Goal: Task Accomplishment & Management: Use online tool/utility

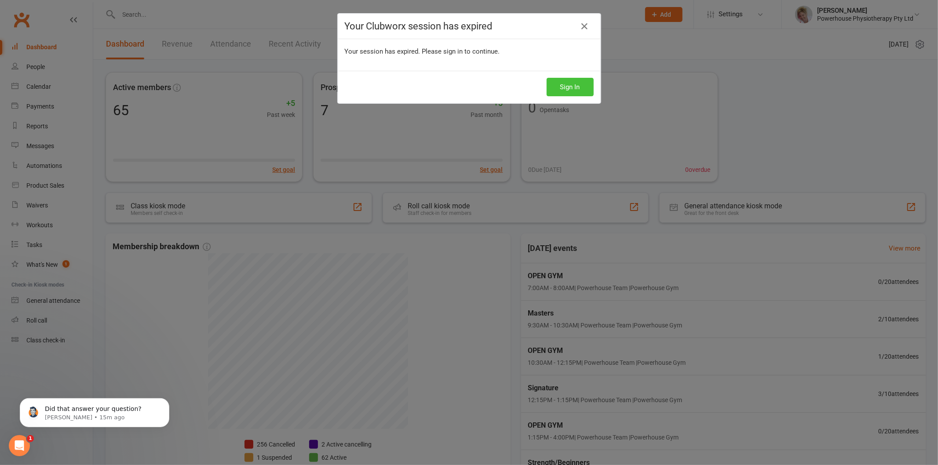
click at [563, 87] on button "Sign In" at bounding box center [570, 87] width 47 height 18
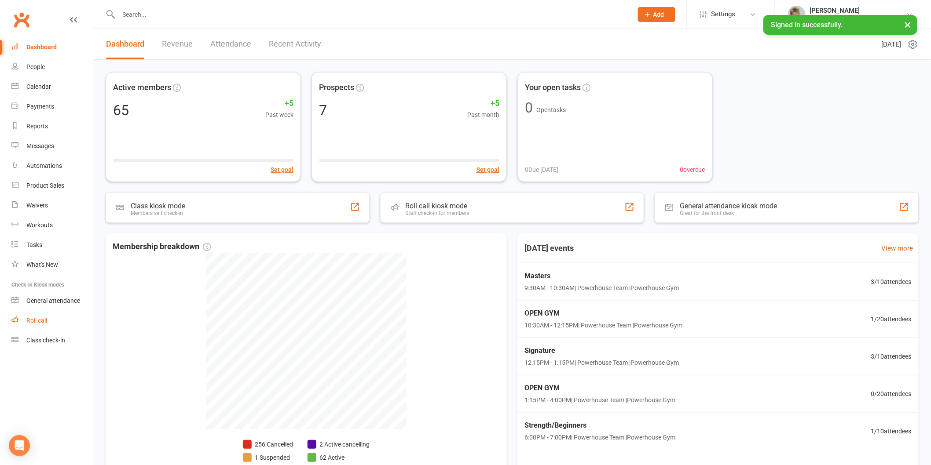
click at [62, 320] on link "Roll call" at bounding box center [51, 321] width 81 height 20
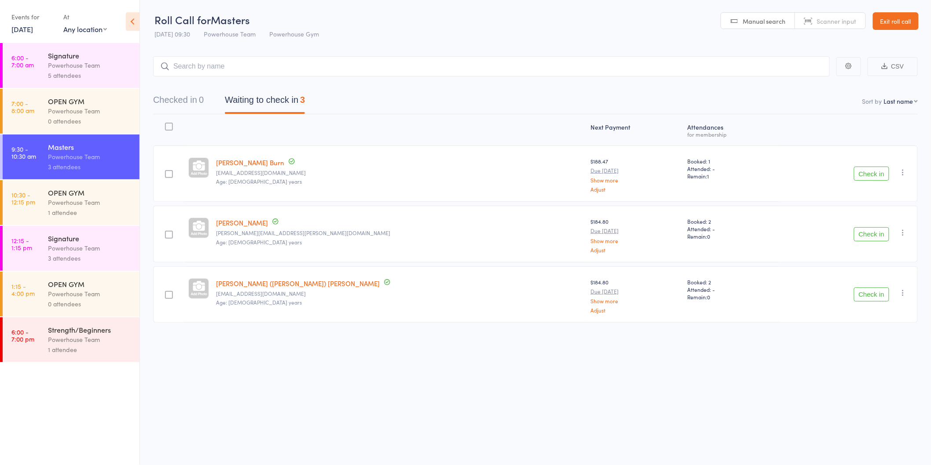
click at [873, 295] on button "Check in" at bounding box center [871, 295] width 35 height 14
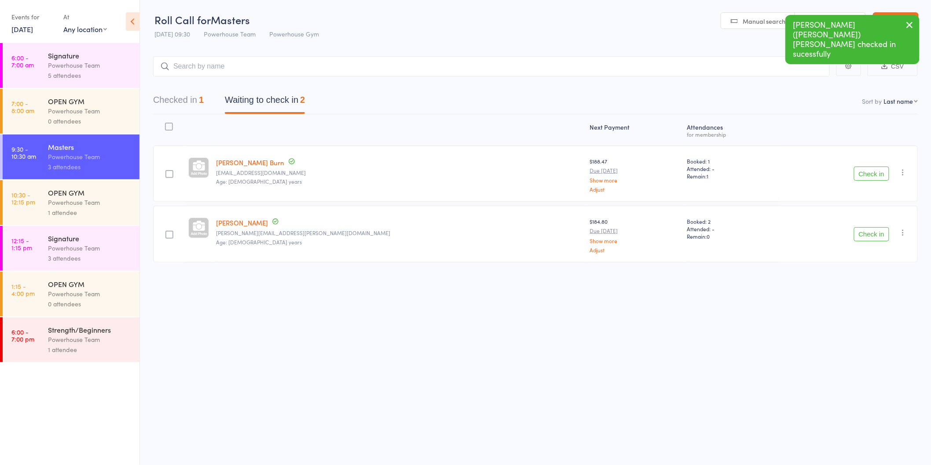
click at [91, 68] on div "Powerhouse Team" at bounding box center [90, 65] width 84 height 10
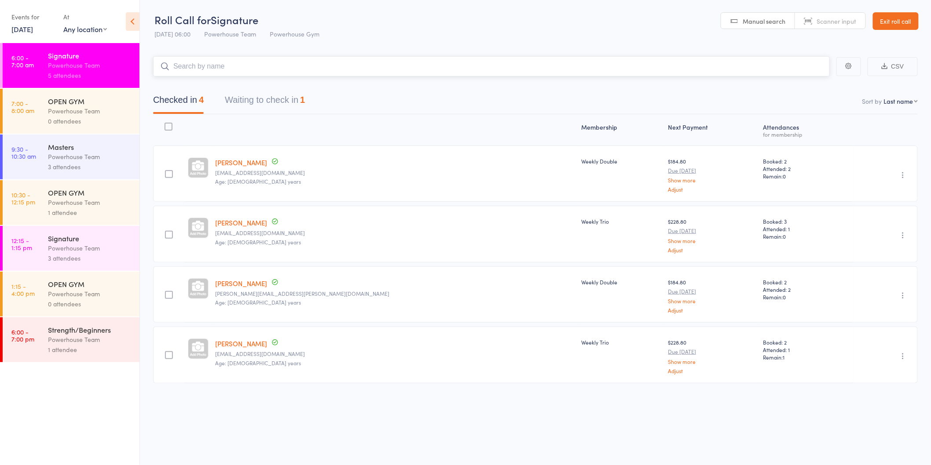
scroll to position [0, 0]
click at [274, 102] on button "Waiting to check in 1" at bounding box center [265, 101] width 80 height 23
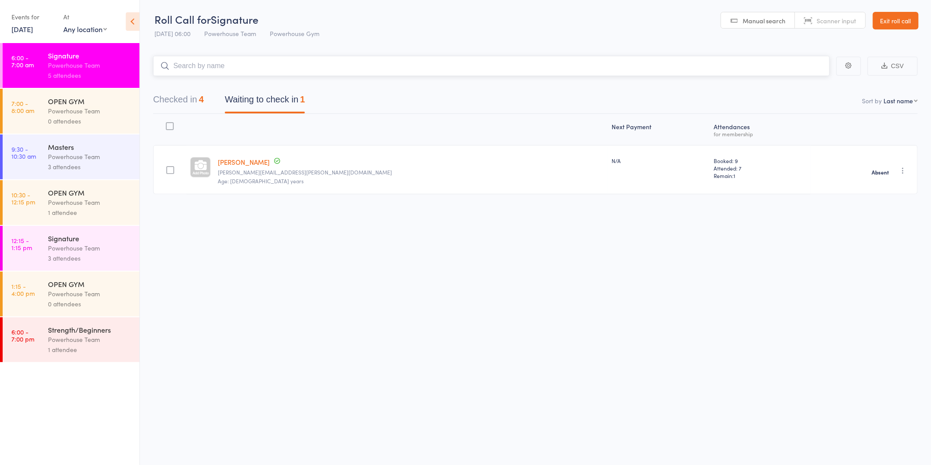
click at [175, 112] on button "Checked in 4" at bounding box center [178, 101] width 51 height 23
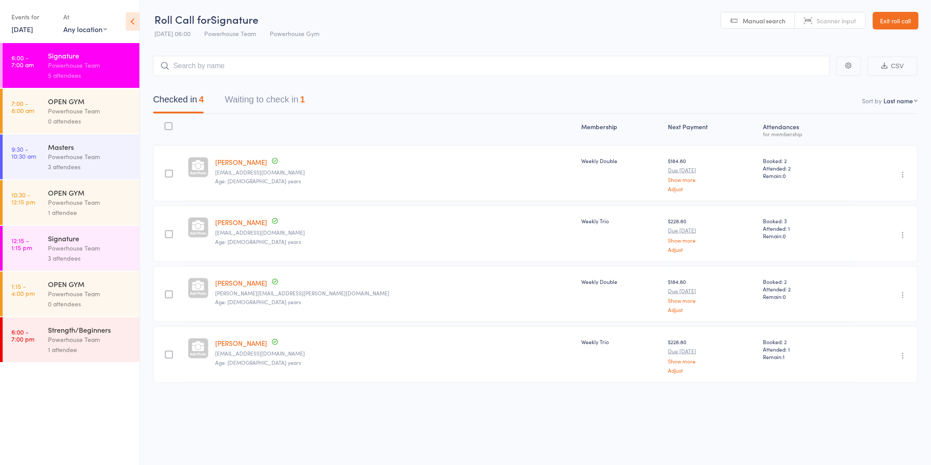
click at [62, 249] on div "Powerhouse Team" at bounding box center [90, 248] width 84 height 10
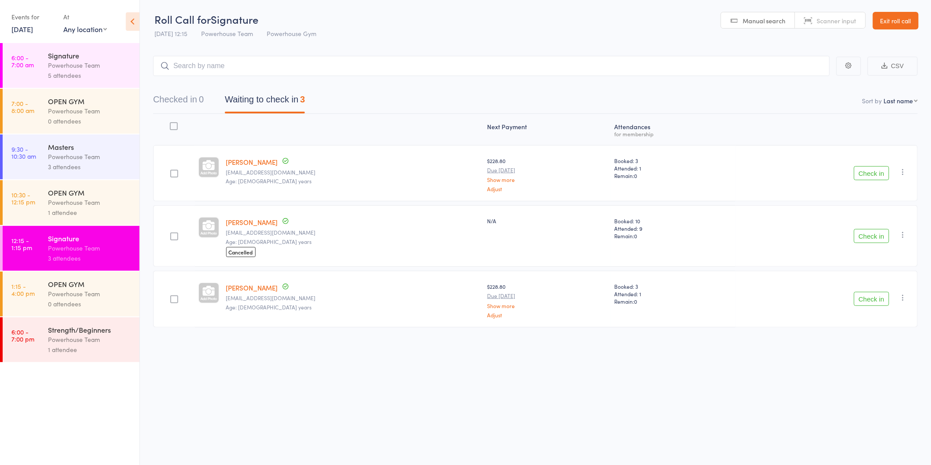
click at [95, 164] on div "3 attendees" at bounding box center [90, 167] width 84 height 10
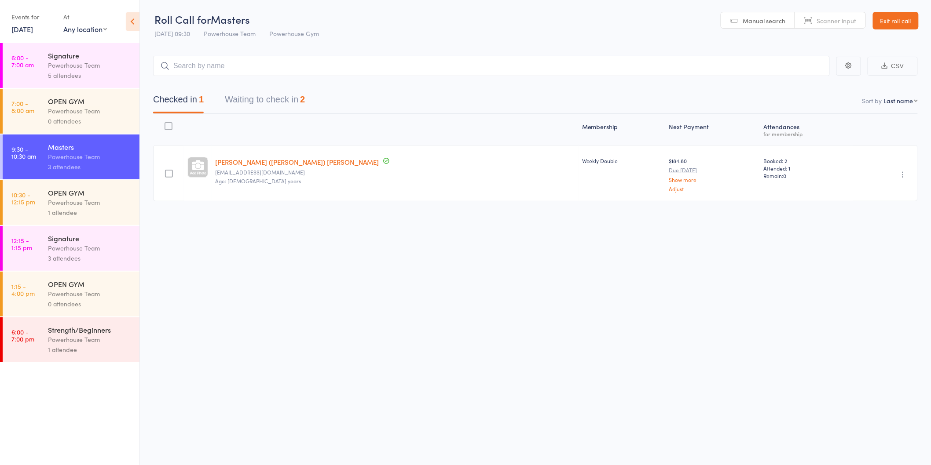
click at [168, 316] on div "Roll Call for Masters [DATE] 09:30 Powerhouse Team Powerhouse Gym Manual search…" at bounding box center [465, 232] width 931 height 465
click at [289, 100] on button "Waiting to check in 2" at bounding box center [265, 101] width 80 height 23
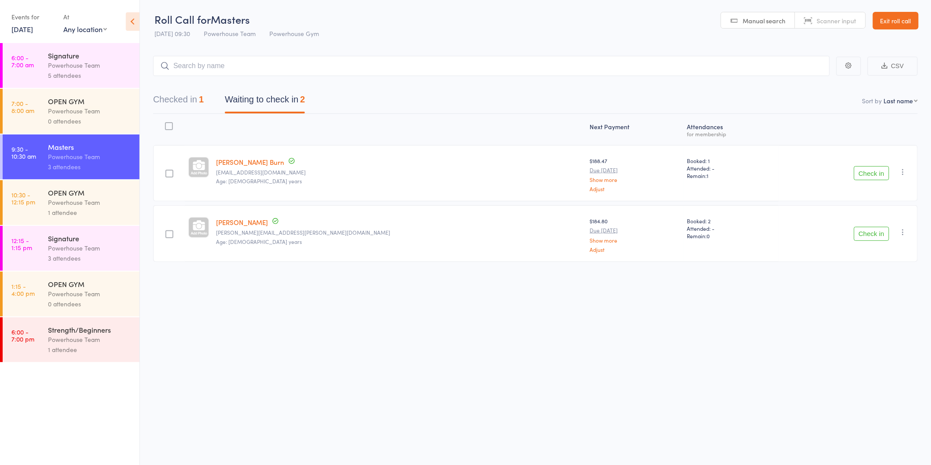
click at [866, 234] on button "Check in" at bounding box center [871, 234] width 35 height 14
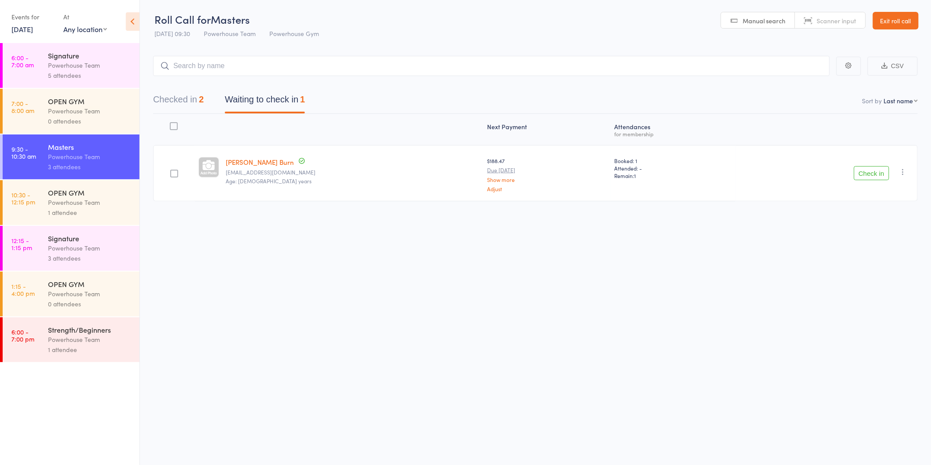
click at [870, 170] on button "Check in" at bounding box center [871, 173] width 35 height 14
